Goal: Obtain resource: Obtain resource

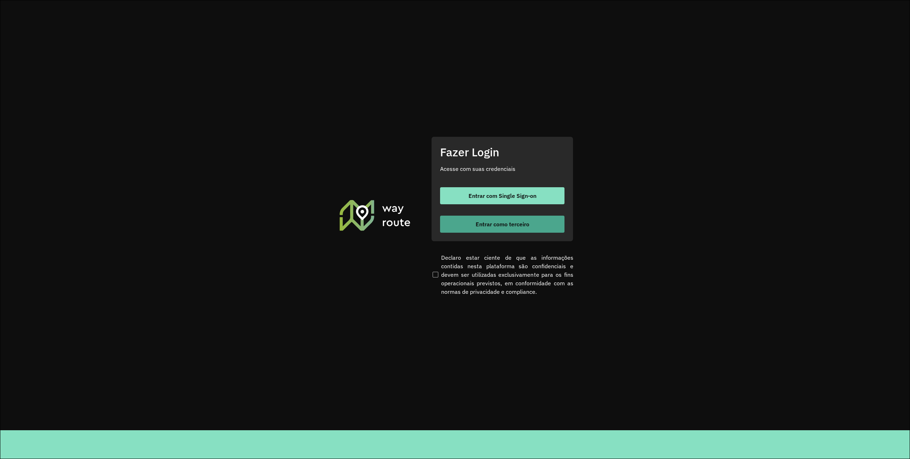
click at [518, 229] on button "Entrar como terceiro" at bounding box center [502, 224] width 124 height 17
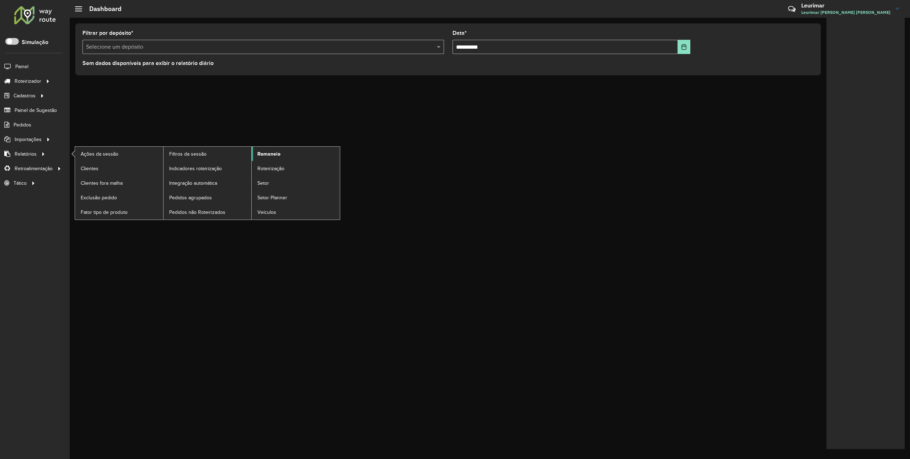
click at [261, 153] on span "Romaneio" at bounding box center [268, 153] width 23 height 7
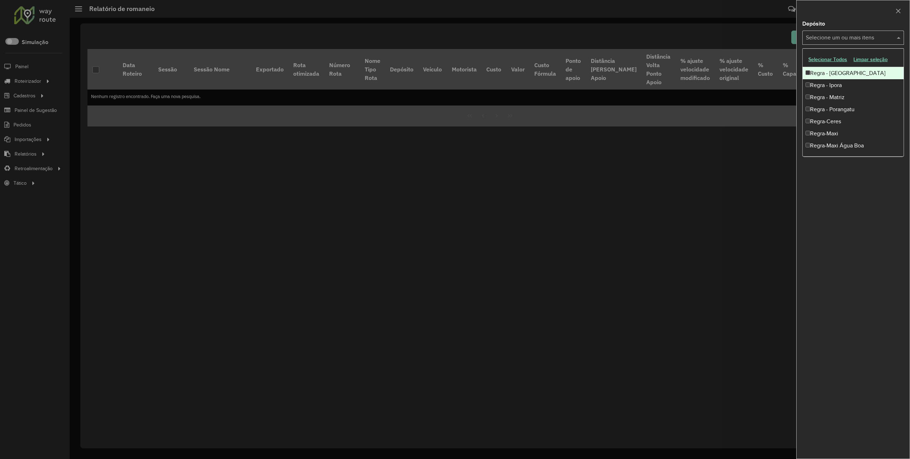
click at [850, 41] on input "text" at bounding box center [849, 38] width 91 height 9
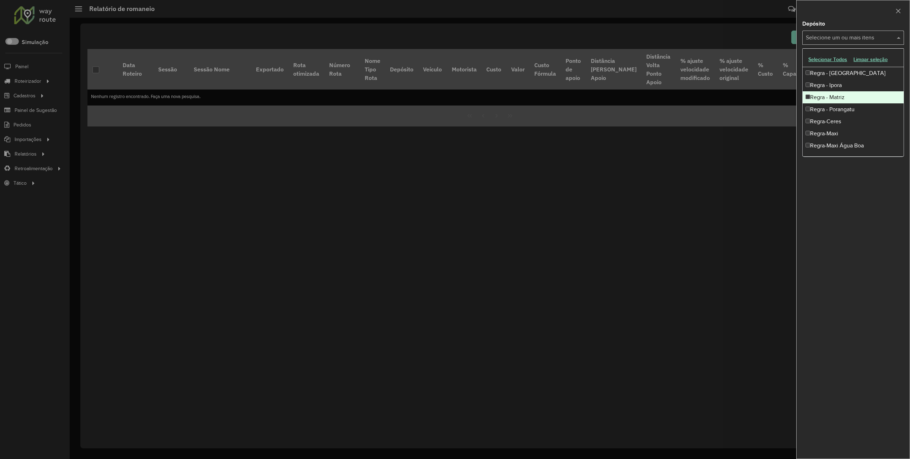
click at [846, 94] on div "Regra - Matriz" at bounding box center [852, 97] width 101 height 12
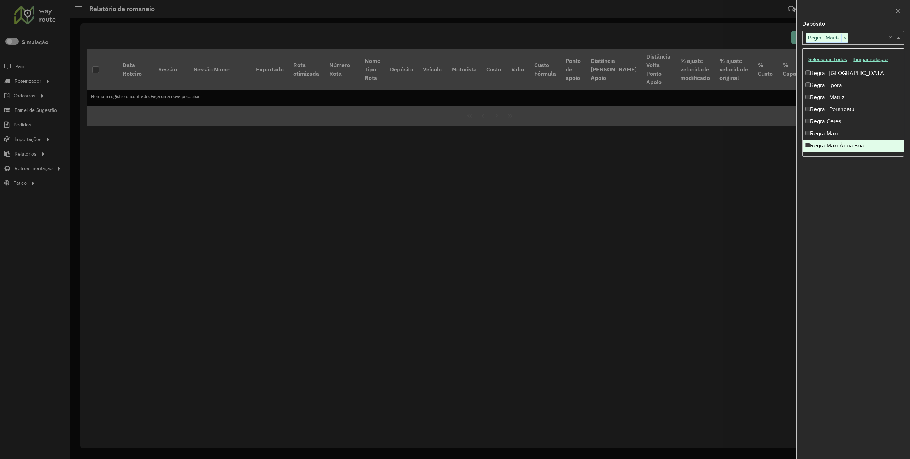
click at [831, 208] on div "**********" at bounding box center [852, 239] width 113 height 437
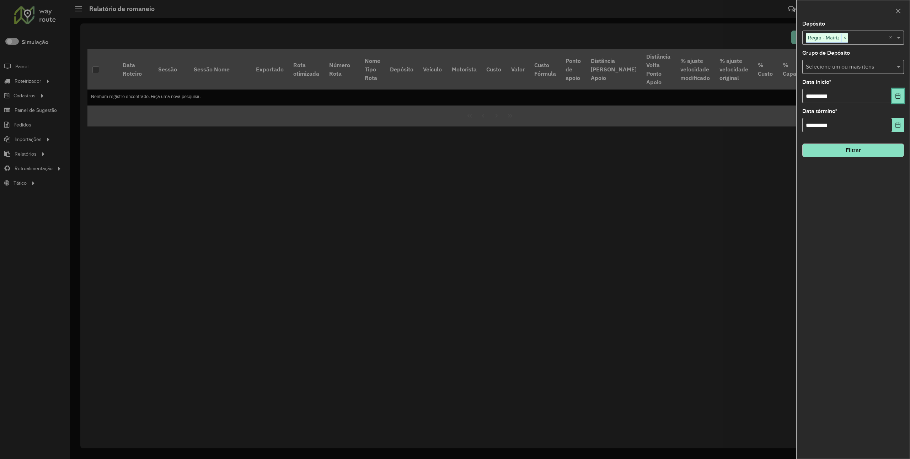
click at [901, 93] on button "Choose Date" at bounding box center [898, 96] width 12 height 14
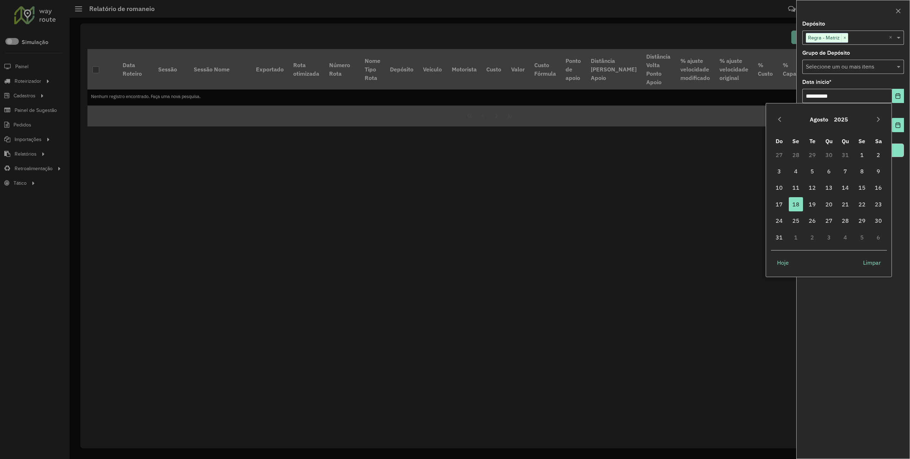
click at [785, 122] on div "Agosto 2025" at bounding box center [829, 119] width 116 height 23
click at [784, 118] on button "Previous Month" at bounding box center [779, 119] width 11 height 11
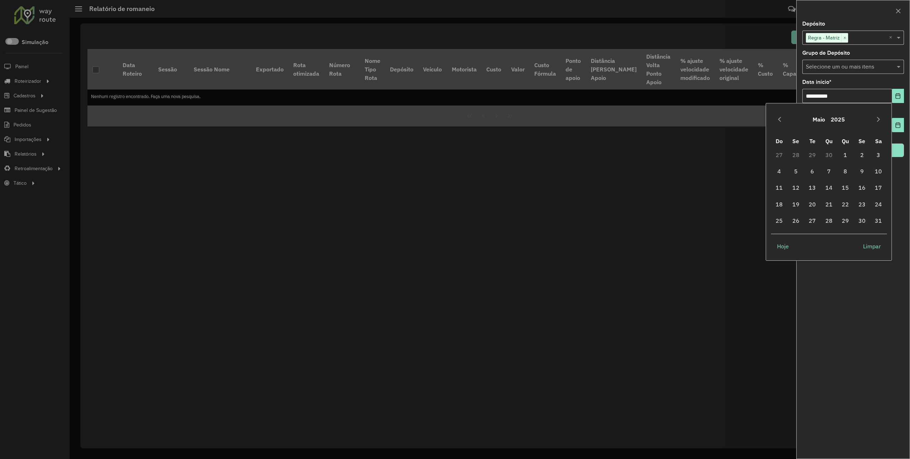
click at [784, 118] on button "Previous Month" at bounding box center [779, 119] width 11 height 11
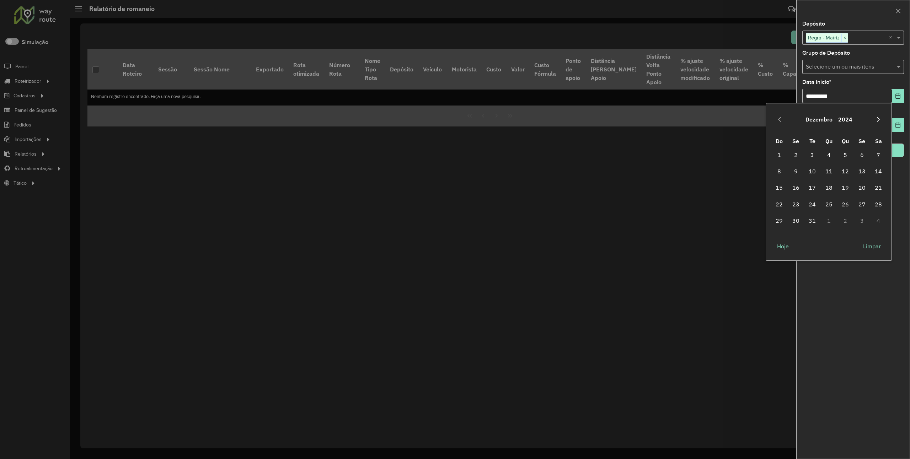
click at [880, 117] on icon "Next Month" at bounding box center [878, 120] width 6 height 6
click at [835, 151] on span "1" at bounding box center [829, 155] width 14 height 14
type input "**********"
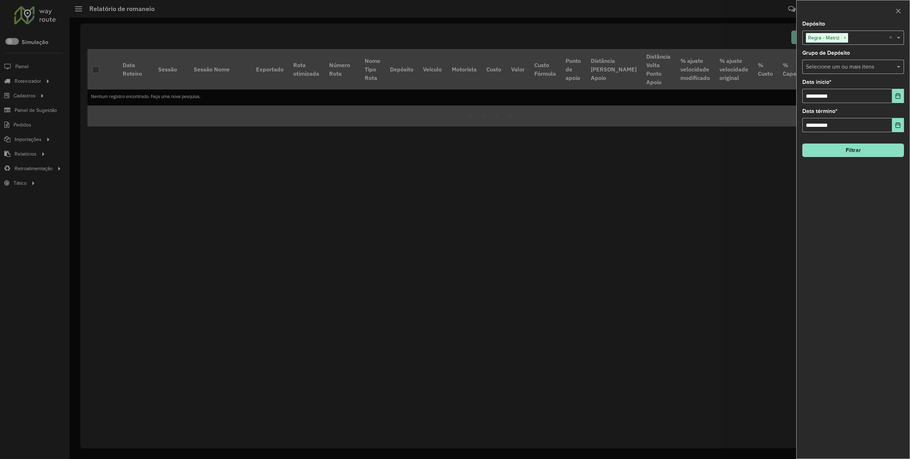
click at [841, 146] on button "Filtrar" at bounding box center [853, 151] width 102 height 14
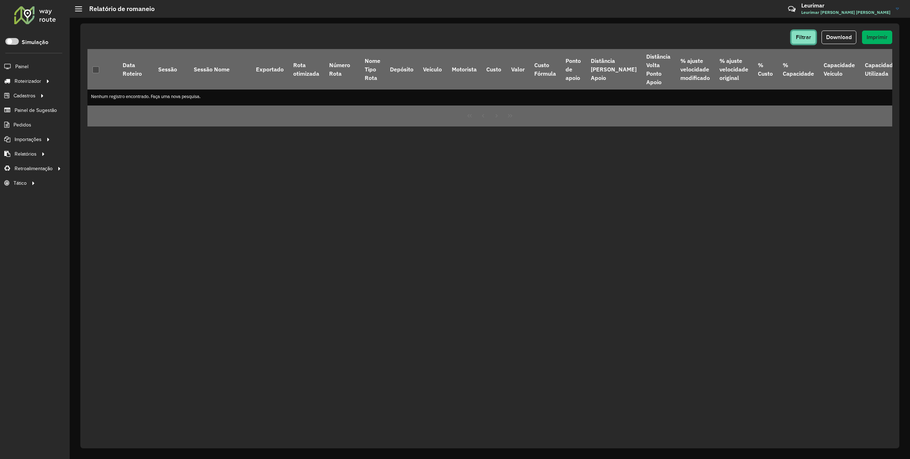
click at [812, 34] on button "Filtrar" at bounding box center [803, 38] width 25 height 14
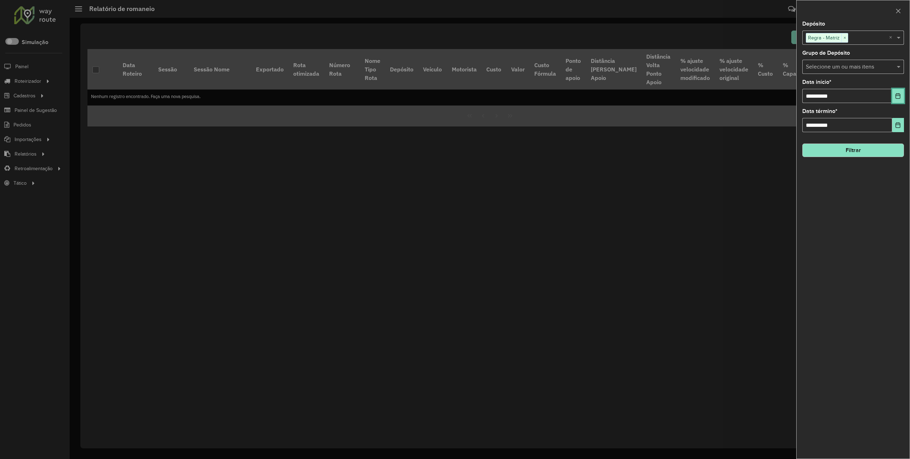
click at [902, 91] on button "Choose Date" at bounding box center [898, 96] width 12 height 14
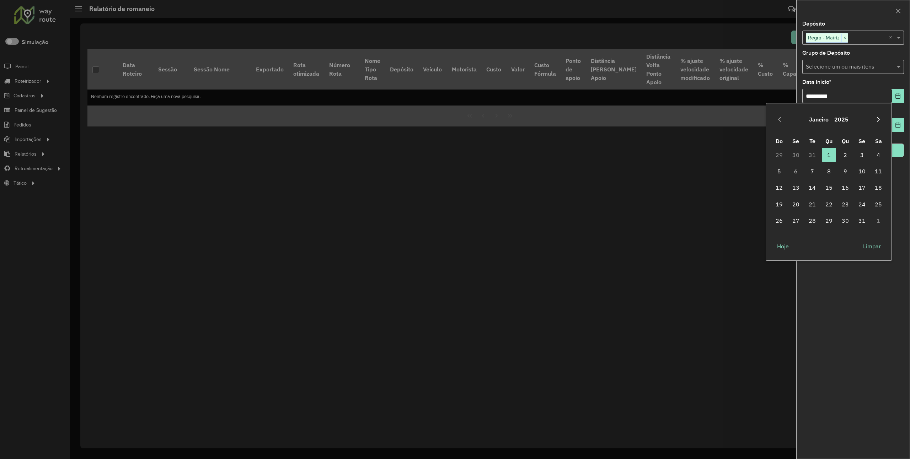
click at [882, 119] on button "Next Month" at bounding box center [877, 119] width 11 height 11
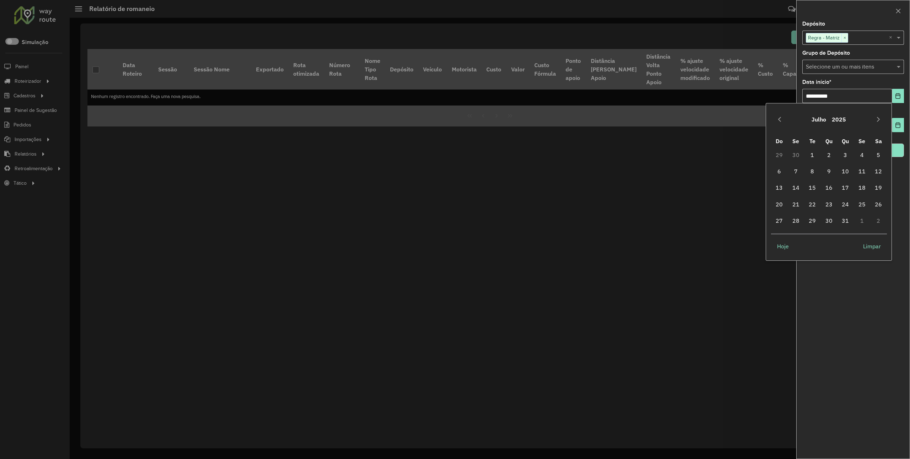
click at [882, 119] on button "Next Month" at bounding box center [877, 119] width 11 height 11
click at [881, 118] on button "Next Month" at bounding box center [877, 119] width 11 height 11
click at [880, 119] on icon "Next Month" at bounding box center [878, 120] width 6 height 6
click at [780, 119] on icon "Previous Month" at bounding box center [780, 120] width 6 height 6
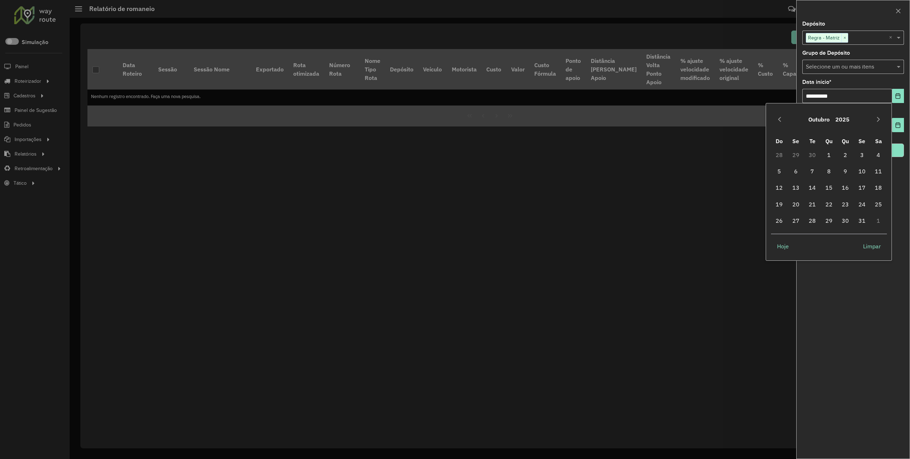
click at [781, 119] on icon "Previous Month" at bounding box center [780, 120] width 6 height 6
click at [883, 118] on button "Next Month" at bounding box center [877, 119] width 11 height 11
click at [860, 151] on span "1" at bounding box center [862, 155] width 14 height 14
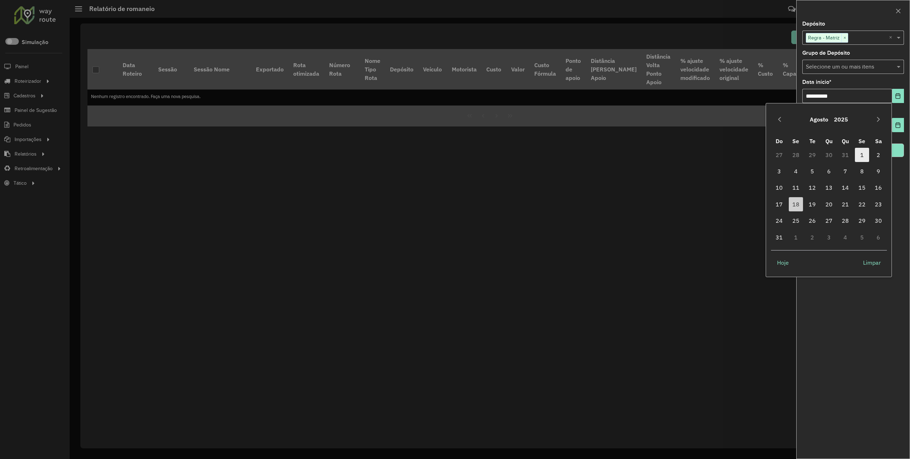
type input "**********"
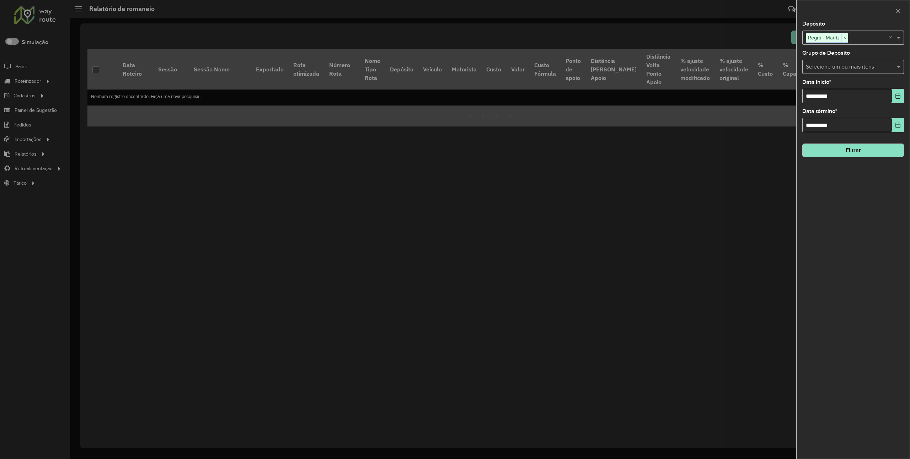
click at [839, 150] on button "Filtrar" at bounding box center [853, 151] width 102 height 14
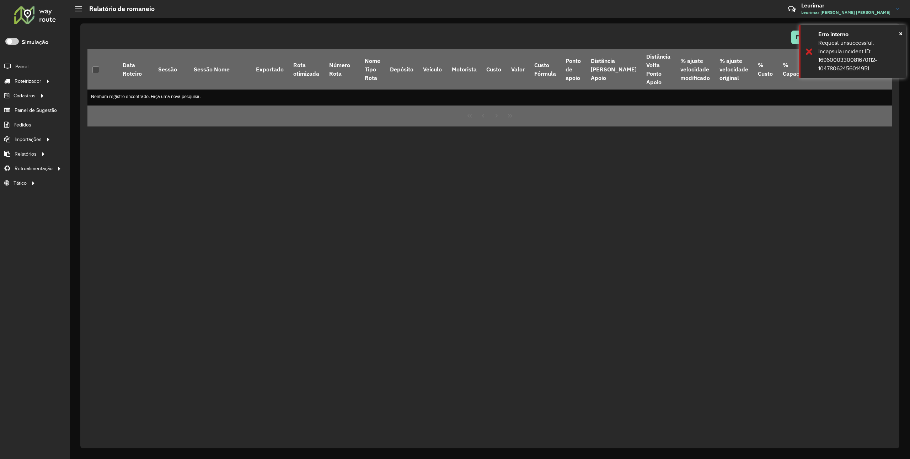
click at [906, 33] on div "Filtrar Download Imprimir Data Roteiro Sessão Sessão Nome Exportado Rota otimiz…" at bounding box center [490, 238] width 840 height 441
click at [901, 32] on span "×" at bounding box center [901, 33] width 4 height 8
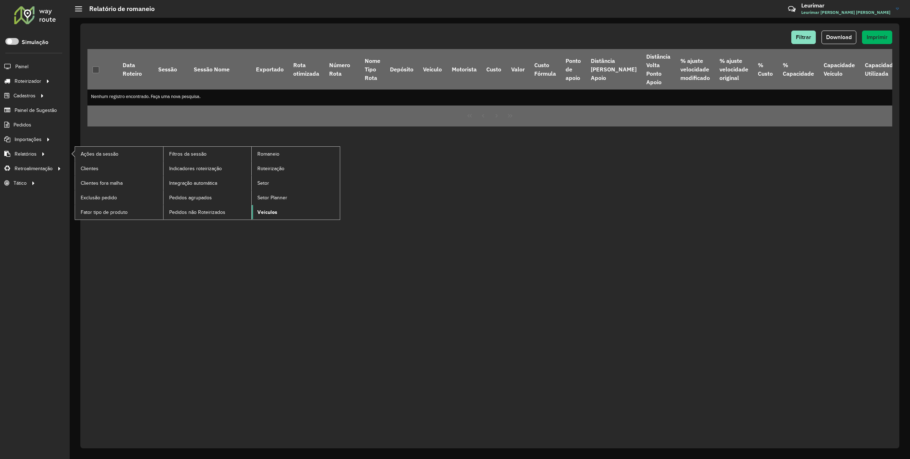
click at [277, 214] on link "Veículos" at bounding box center [296, 212] width 88 height 14
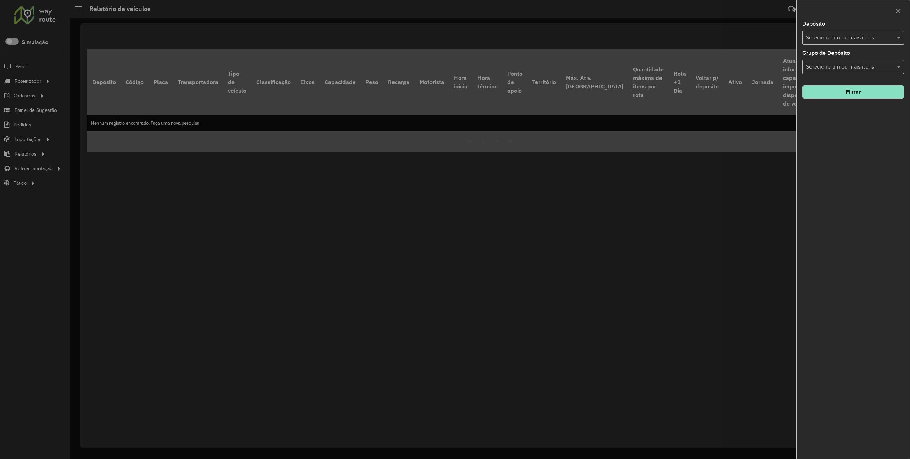
click at [839, 30] on div "Depósito Selecione um ou mais itens" at bounding box center [853, 32] width 102 height 23
click at [836, 34] on input "text" at bounding box center [849, 38] width 91 height 9
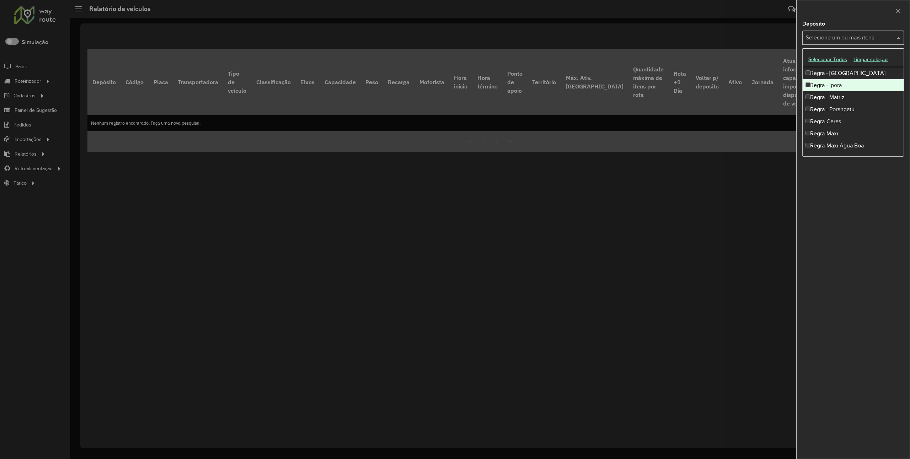
click at [836, 91] on div "Regra - Ipora" at bounding box center [852, 85] width 101 height 12
click at [829, 164] on div "Depósito Selecione um ou mais itens Regra - Ipora × × Grupo de Depósito Selecio…" at bounding box center [852, 239] width 113 height 437
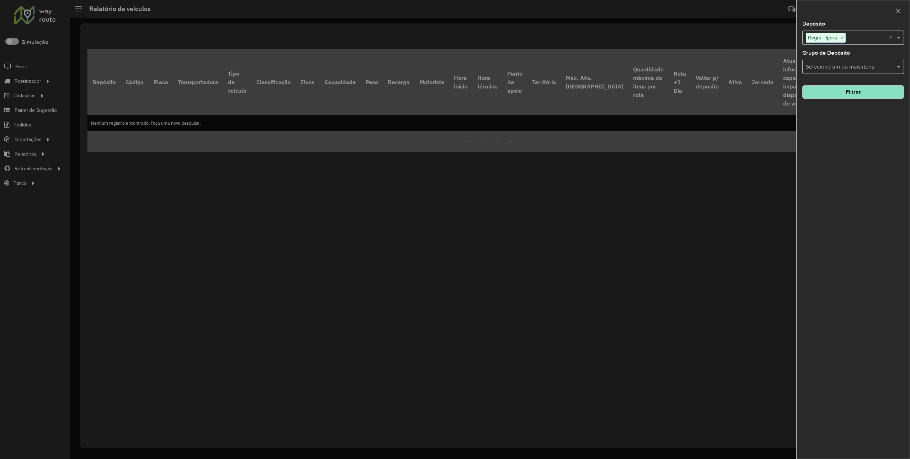
click at [856, 93] on button "Filtrar" at bounding box center [853, 92] width 102 height 14
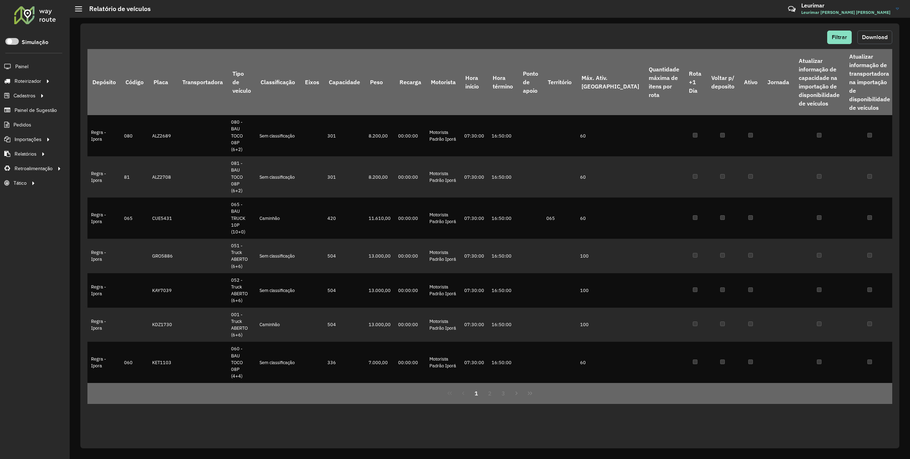
click at [872, 36] on span "Download" at bounding box center [875, 37] width 26 height 6
click at [79, 81] on link "Entregas" at bounding box center [118, 81] width 87 height 14
click at [14, 75] on link "Roteirizador" at bounding box center [26, 81] width 53 height 14
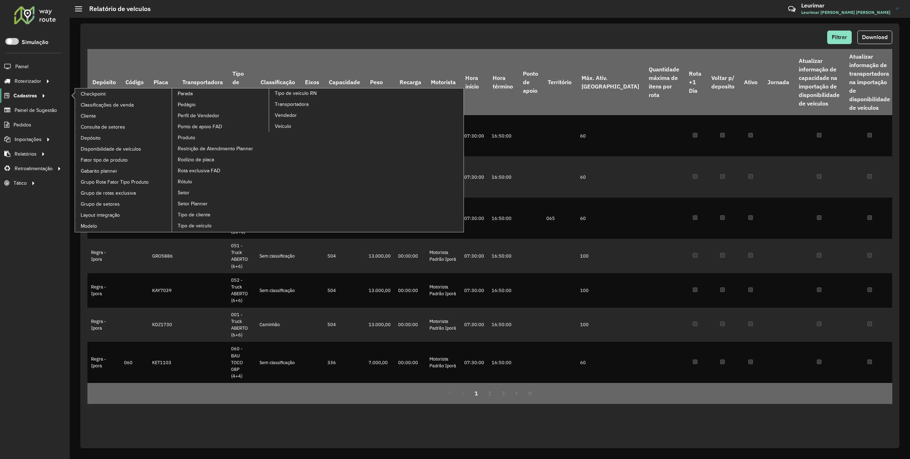
click at [44, 98] on icon at bounding box center [42, 95] width 6 height 11
click at [33, 100] on link "Cadastros" at bounding box center [24, 95] width 48 height 14
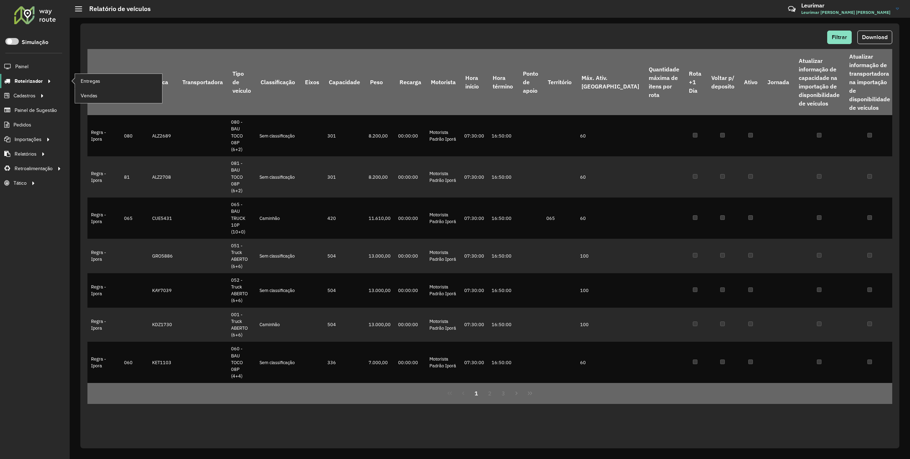
click at [37, 84] on span "Roteirizador" at bounding box center [29, 80] width 28 height 7
click at [846, 40] on span "Filtrar" at bounding box center [839, 37] width 15 height 6
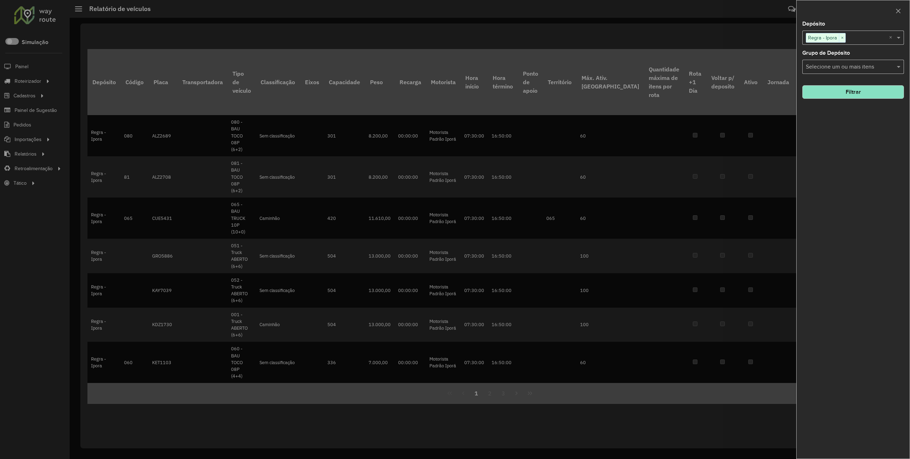
click at [829, 33] on div "Regra - Ipora ×" at bounding box center [826, 38] width 40 height 10
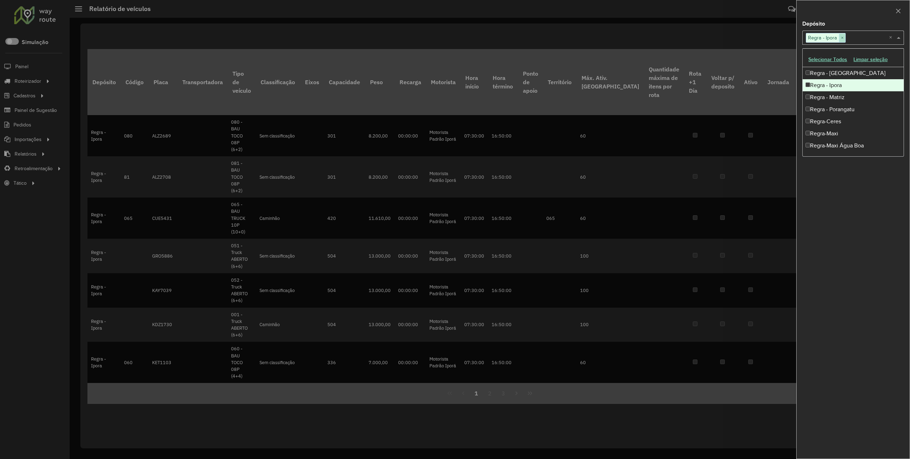
click at [842, 37] on span "×" at bounding box center [842, 38] width 6 height 9
click at [825, 43] on div "Selecione um ou mais itens" at bounding box center [853, 38] width 102 height 14
click at [823, 38] on input "text" at bounding box center [849, 38] width 91 height 9
click at [840, 102] on div "Regra - Matriz" at bounding box center [852, 97] width 101 height 12
click at [817, 236] on div "Depósito Selecione um ou mais itens Regra - Matriz × × Grupo de Depósito Seleci…" at bounding box center [852, 239] width 113 height 437
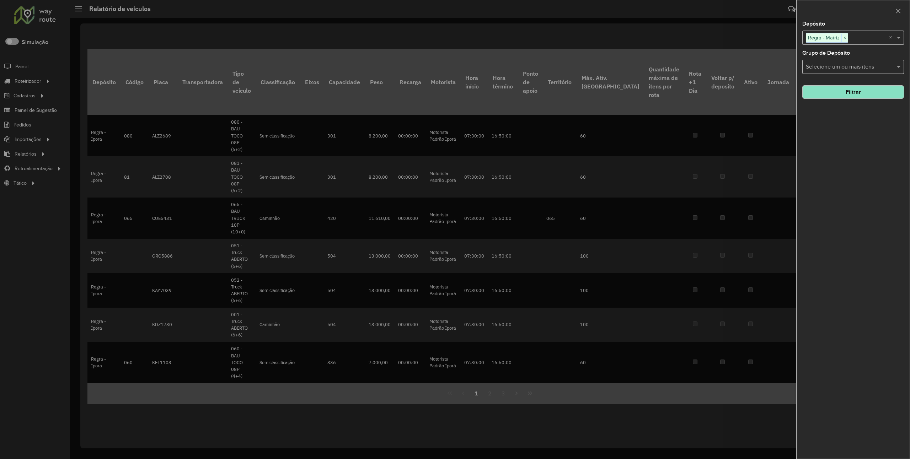
click at [844, 90] on button "Filtrar" at bounding box center [853, 92] width 102 height 14
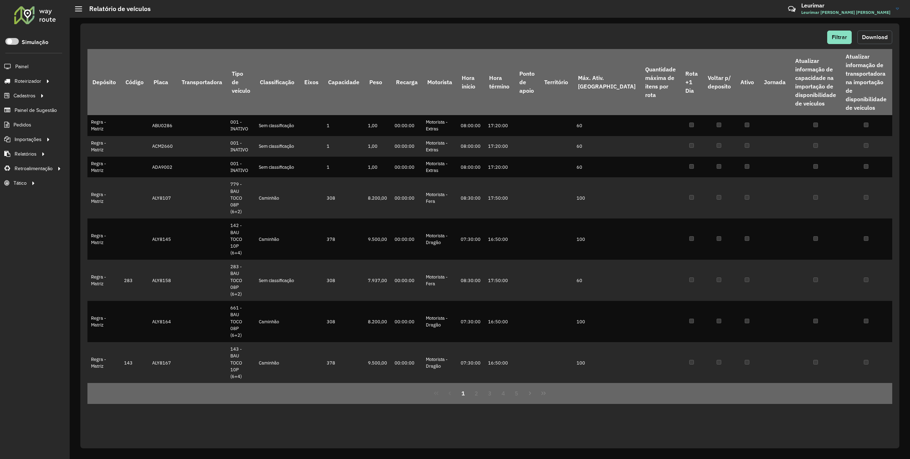
click at [869, 33] on button "Download" at bounding box center [874, 38] width 35 height 14
